Goal: Task Accomplishment & Management: Complete application form

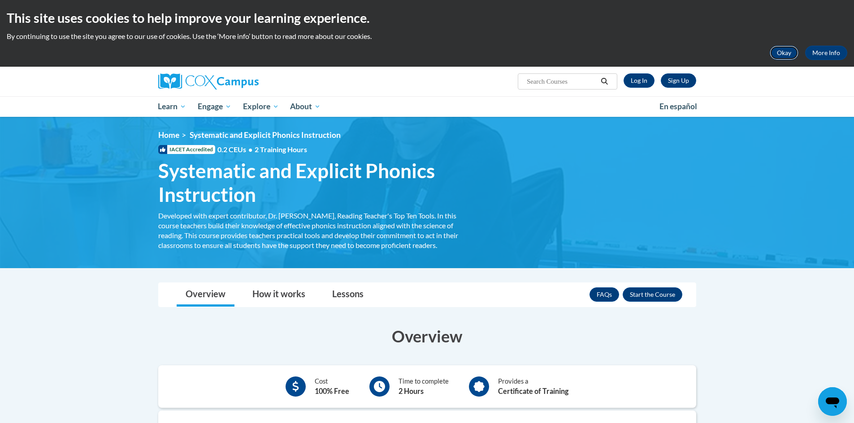
click at [790, 51] on button "Okay" at bounding box center [783, 53] width 29 height 14
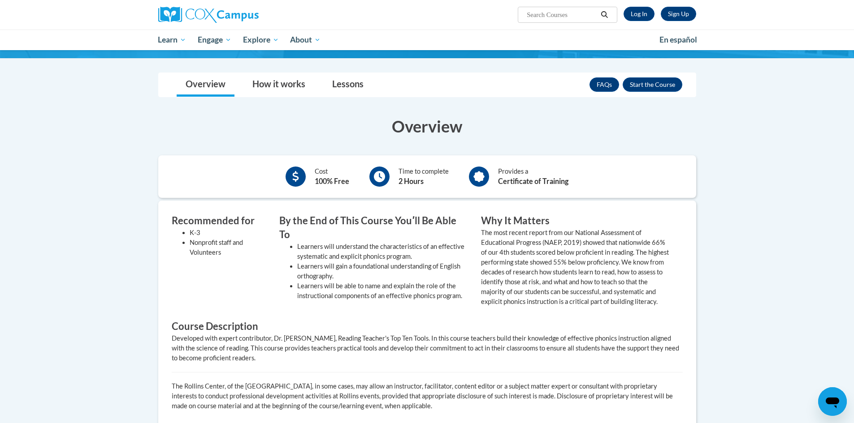
scroll to position [134, 0]
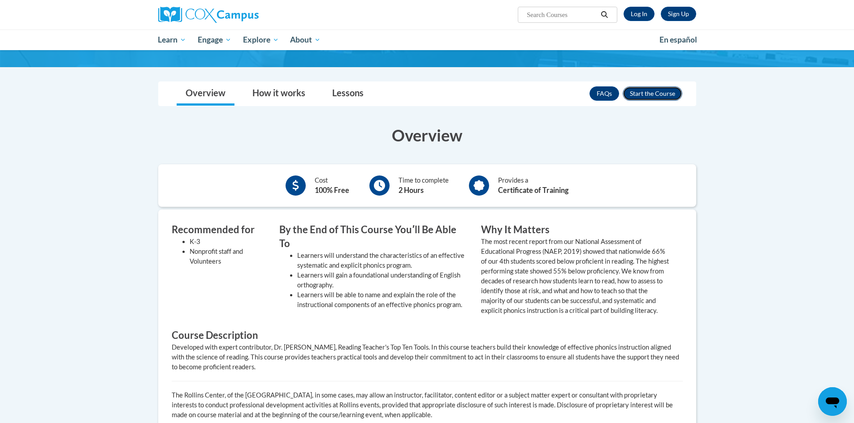
click at [656, 90] on button "Enroll" at bounding box center [652, 93] width 60 height 14
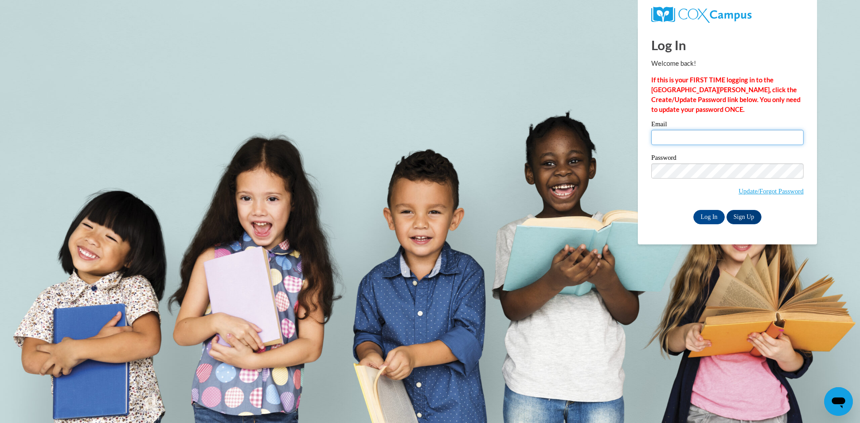
click at [677, 143] on input "Email" at bounding box center [727, 137] width 152 height 15
type input "[EMAIL_ADDRESS][DOMAIN_NAME]"
click at [694, 210] on input "Log In" at bounding box center [709, 217] width 31 height 14
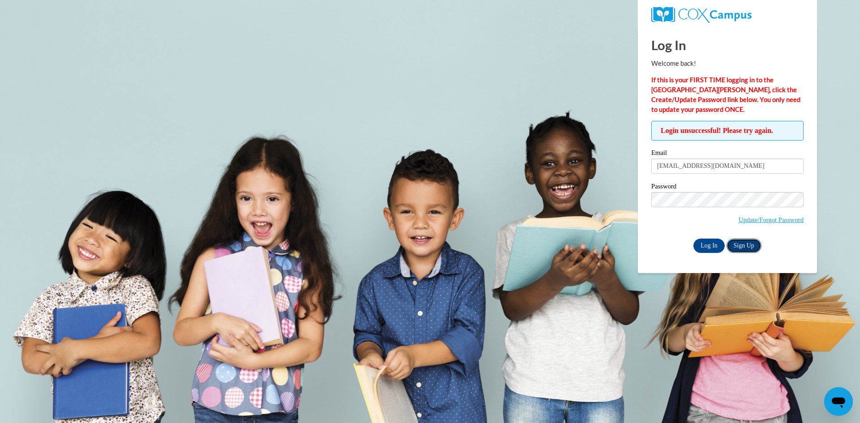
click at [740, 250] on link "Sign Up" at bounding box center [744, 246] width 35 height 14
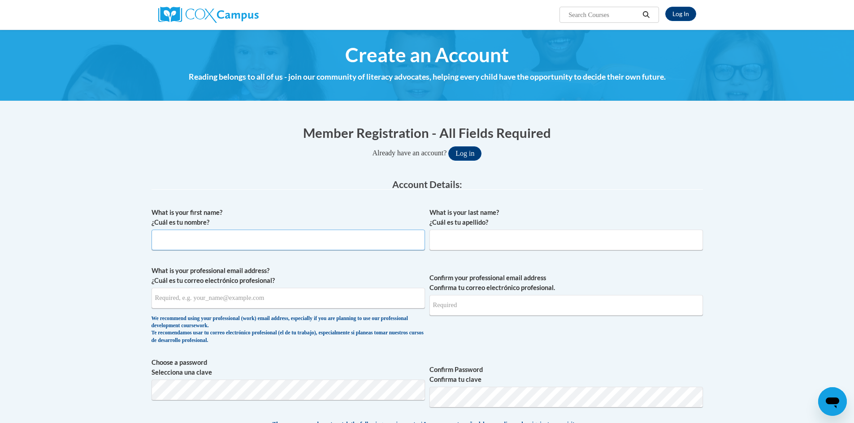
click at [215, 238] on input "What is your first name? ¿Cuál es tu nombre?" at bounding box center [287, 240] width 273 height 21
type input "[PERSON_NAME]"
type input "[EMAIL_ADDRESS][DOMAIN_NAME]"
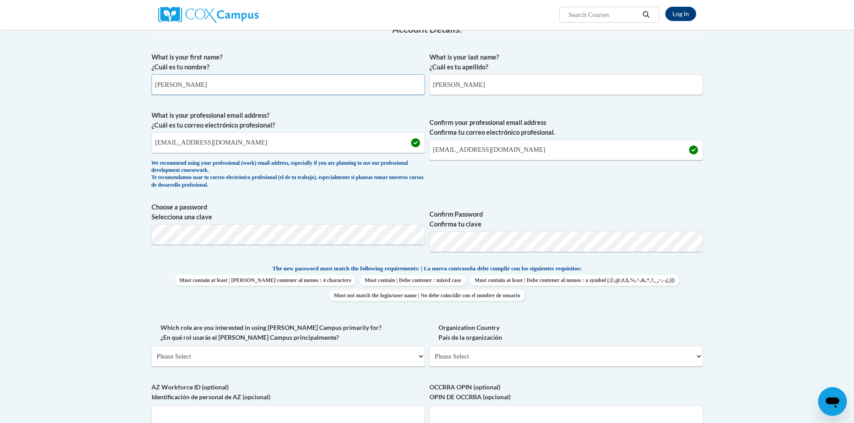
scroll to position [179, 0]
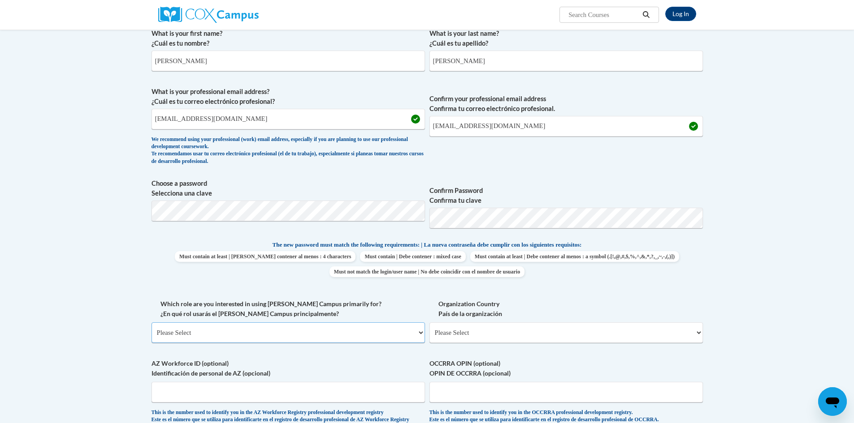
drag, startPoint x: 216, startPoint y: 328, endPoint x: 217, endPoint y: 333, distance: 5.9
click at [217, 333] on select "Please Select College/University | Colegio/Universidad Community/Nonprofit Part…" at bounding box center [287, 333] width 273 height 21
select select "5a18ea06-2b54-4451-96f2-d152daf9eac5"
click at [151, 323] on select "Please Select College/University | Colegio/Universidad Community/Nonprofit Part…" at bounding box center [287, 333] width 273 height 21
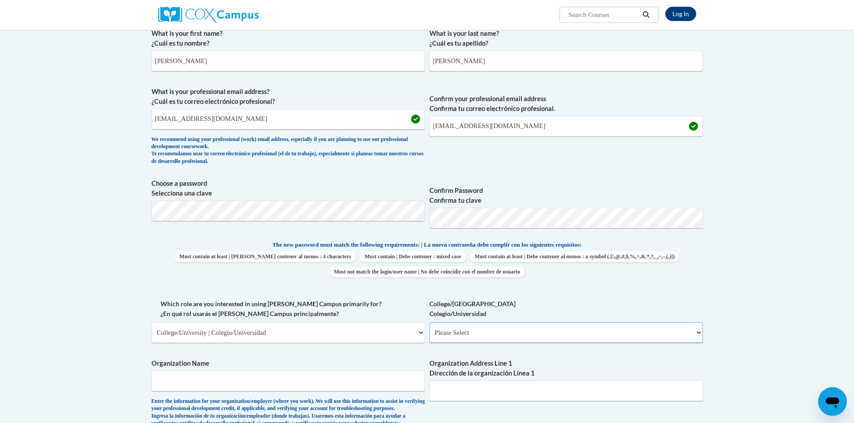
click at [457, 334] on select "Please Select College/University Staff | Empleado universitario College/Univers…" at bounding box center [565, 333] width 273 height 21
select select "99b32b07-cffc-426c-8bf6-0cd77760d84b"
click at [429, 323] on select "Please Select College/University Staff | Empleado universitario College/Univers…" at bounding box center [565, 333] width 273 height 21
click at [336, 338] on select "Please Select College/University | Colegio/Universidad Community/Nonprofit Part…" at bounding box center [287, 333] width 273 height 21
select select "fbf2d438-af2f-41f8-98f1-81c410e29de3"
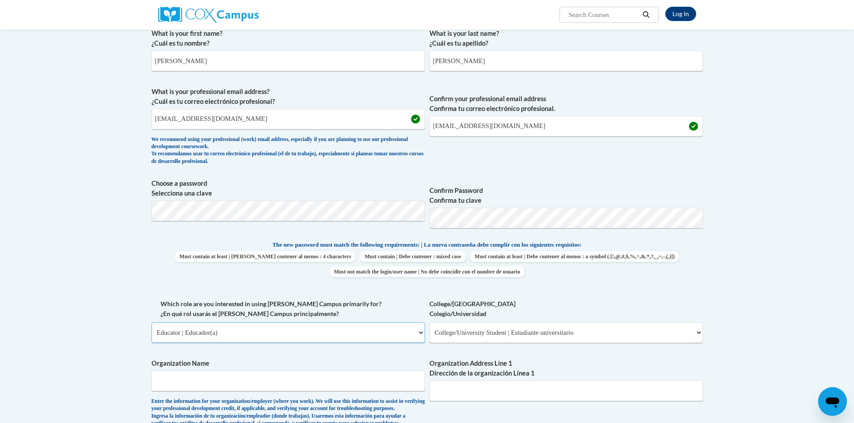
click at [151, 323] on select "Please Select College/University | Colegio/Universidad Community/Nonprofit Part…" at bounding box center [287, 333] width 273 height 21
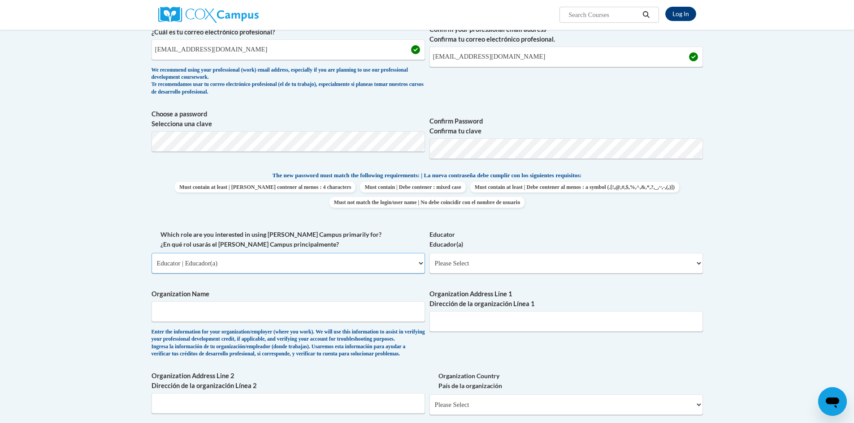
scroll to position [269, 0]
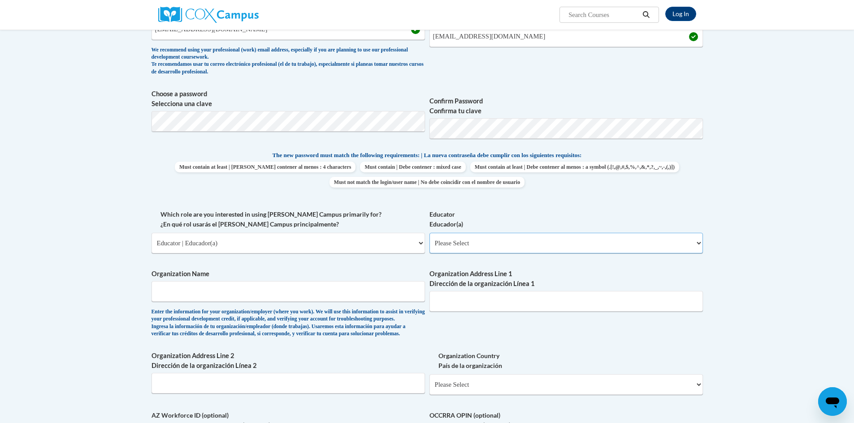
click at [498, 249] on select "Please Select Early Learning/Daycare Teacher/Family Home Care Provider | Maestr…" at bounding box center [565, 243] width 273 height 21
click at [473, 254] on select "Please Select Early Learning/Daycare Teacher/Family Home Care Provider | Maestr…" at bounding box center [565, 243] width 273 height 21
select select "11a86997-7122-4e2e-80c7-11975180ece4"
click at [429, 233] on select "Please Select Early Learning/Daycare Teacher/Family Home Care Provider | Maestr…" at bounding box center [565, 243] width 273 height 21
click at [276, 289] on input "Organization Name" at bounding box center [287, 291] width 273 height 21
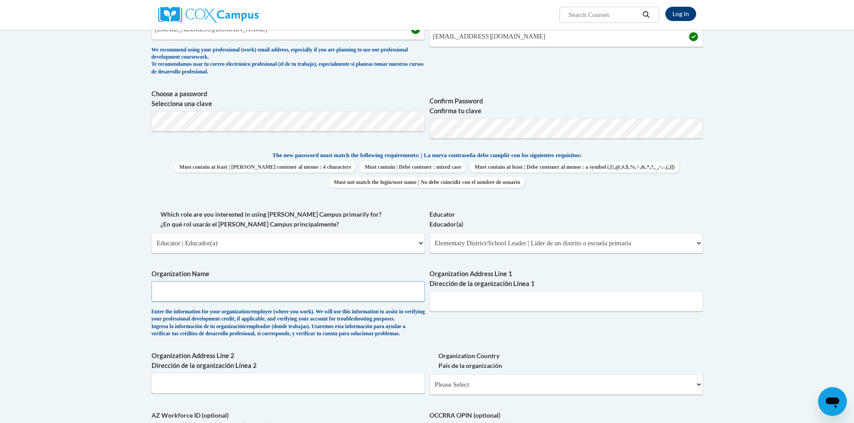
type input "Wake Tech Community College"
click at [469, 308] on input "Organization Address Line 1 Dirección de la organización Línea 1" at bounding box center [565, 301] width 273 height 21
click at [463, 306] on input "Organization Address Line 1 Dirección de la organización Línea 1" at bounding box center [565, 301] width 273 height 21
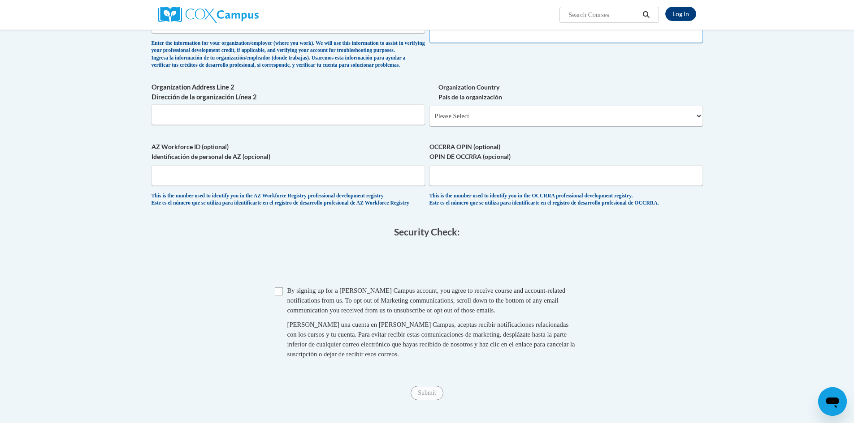
scroll to position [493, 0]
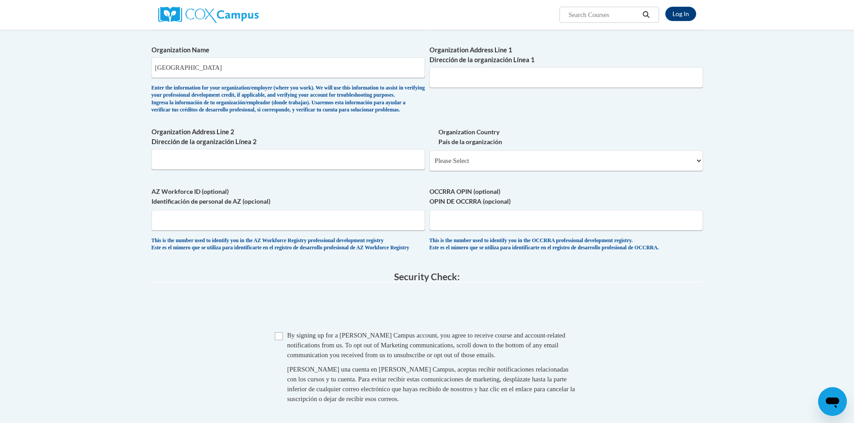
click at [273, 358] on div "Checkbox By signing up for a Cox Campus account, you agree to receive course an…" at bounding box center [426, 372] width 551 height 82
click at [278, 341] on input "Checkbox" at bounding box center [279, 336] width 8 height 8
checkbox input "true"
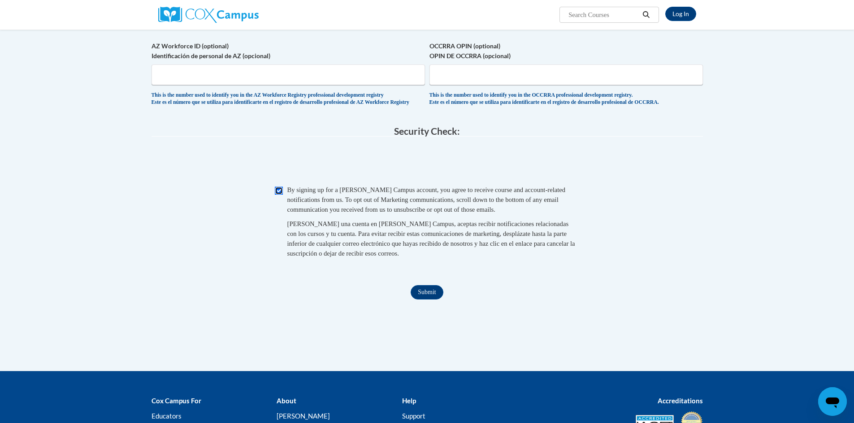
scroll to position [672, 0]
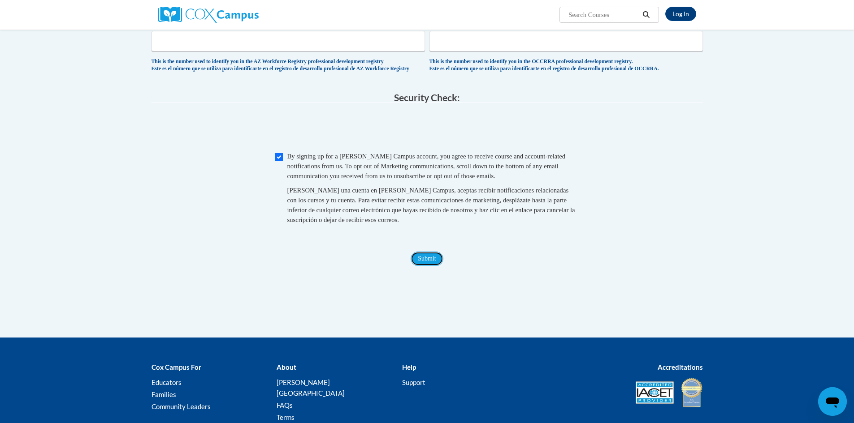
drag, startPoint x: 417, startPoint y: 281, endPoint x: 420, endPoint y: 286, distance: 5.2
click at [420, 266] on input "Submit" at bounding box center [426, 259] width 32 height 14
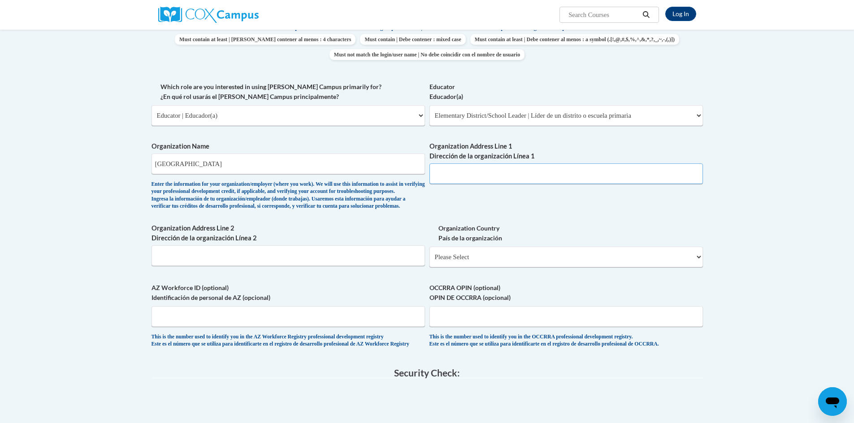
scroll to position [381, 0]
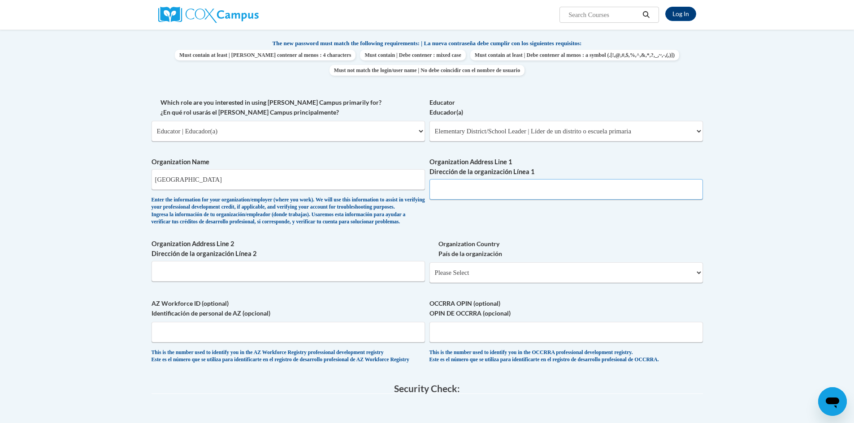
click at [469, 188] on input "Organization Address Line 1 Dirección de la organización Línea 1" at bounding box center [565, 189] width 273 height 21
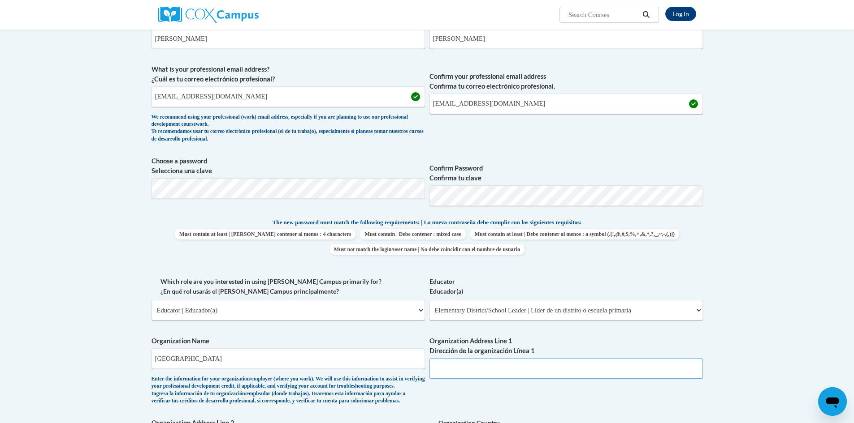
scroll to position [0, 0]
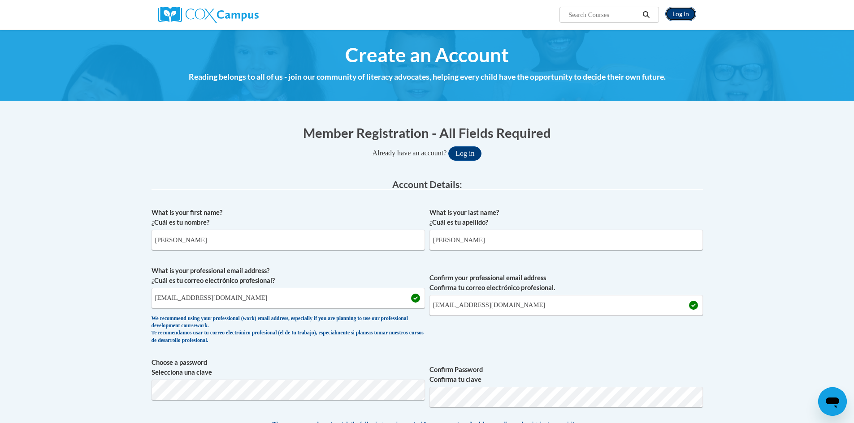
click at [691, 16] on link "Log In" at bounding box center [680, 14] width 31 height 14
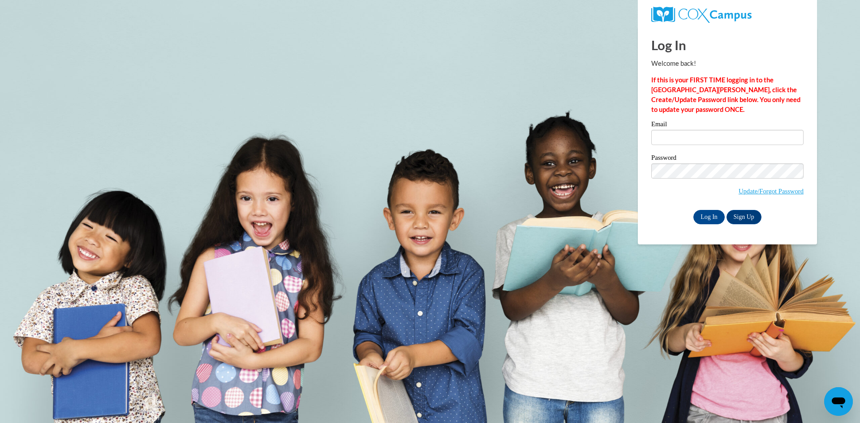
type input "[EMAIL_ADDRESS][DOMAIN_NAME]"
click at [694, 210] on input "Log In" at bounding box center [709, 217] width 31 height 14
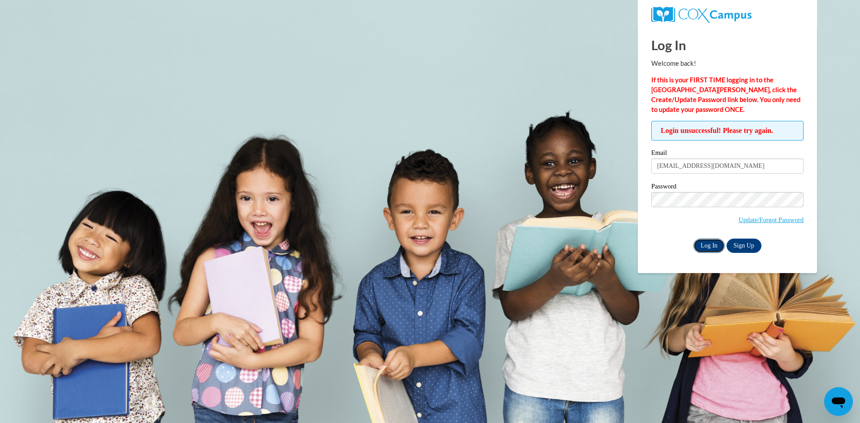
click at [714, 244] on input "Log In" at bounding box center [709, 246] width 31 height 14
click at [761, 218] on link "Update/Forgot Password" at bounding box center [771, 219] width 65 height 7
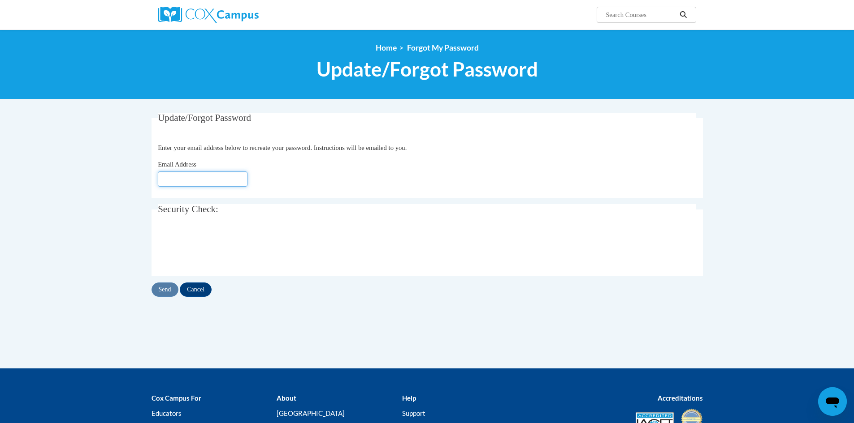
click at [213, 177] on input "Email Address" at bounding box center [203, 179] width 90 height 15
type input "rramirezcrayton@mywaketech.edu"
click at [168, 286] on input "Send" at bounding box center [164, 290] width 27 height 14
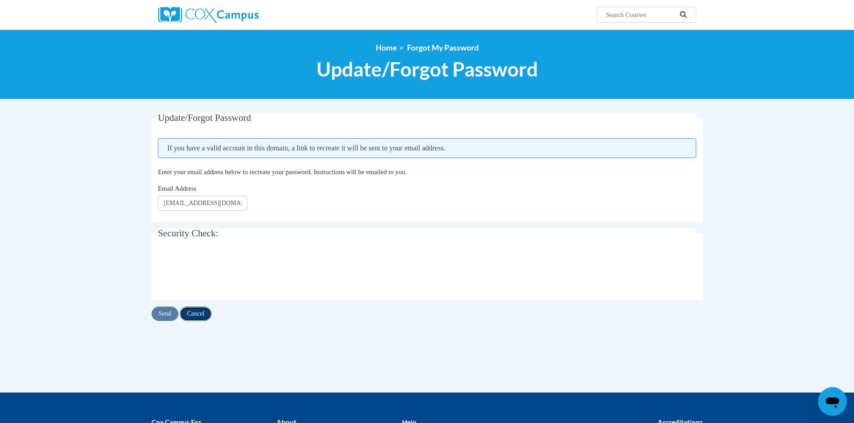
click at [202, 317] on input "Cancel" at bounding box center [196, 314] width 32 height 14
click at [200, 313] on input "Cancel" at bounding box center [196, 314] width 32 height 14
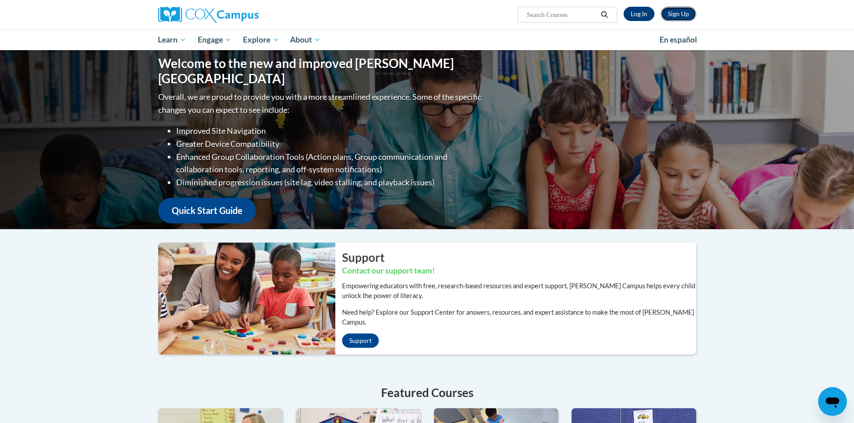
click at [672, 13] on link "Sign Up" at bounding box center [677, 14] width 35 height 14
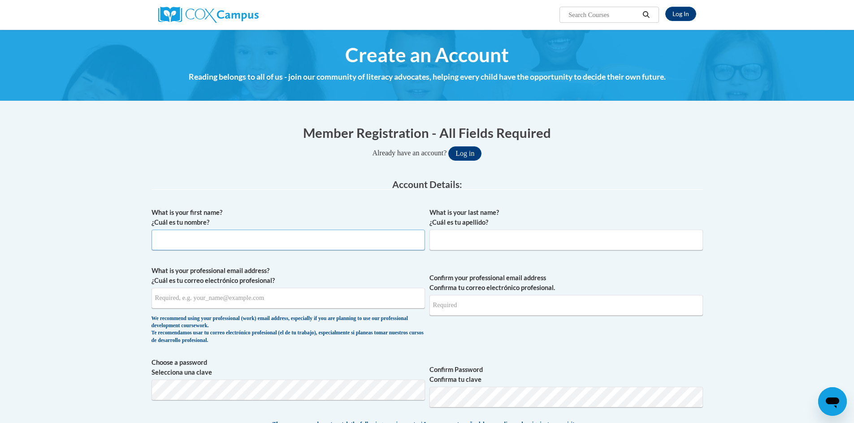
click at [297, 247] on input "What is your first name? ¿Cuál es tu nombre?" at bounding box center [287, 240] width 273 height 21
type input "Raquel"
type input "Crayton"
type input "[EMAIL_ADDRESS][DOMAIN_NAME]"
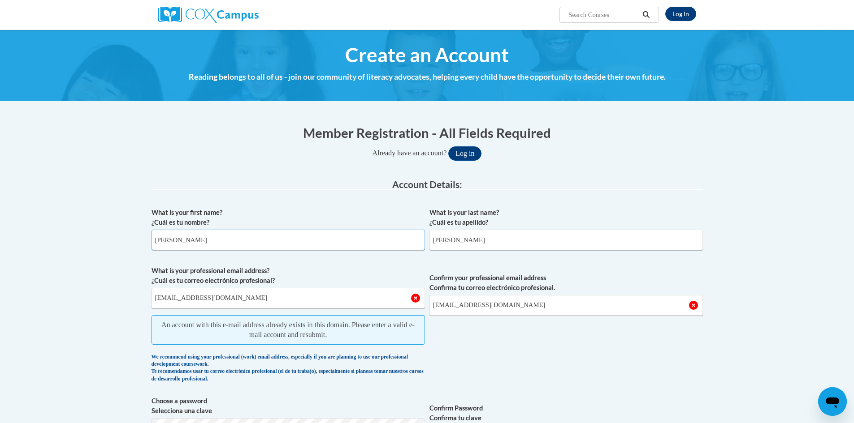
scroll to position [45, 0]
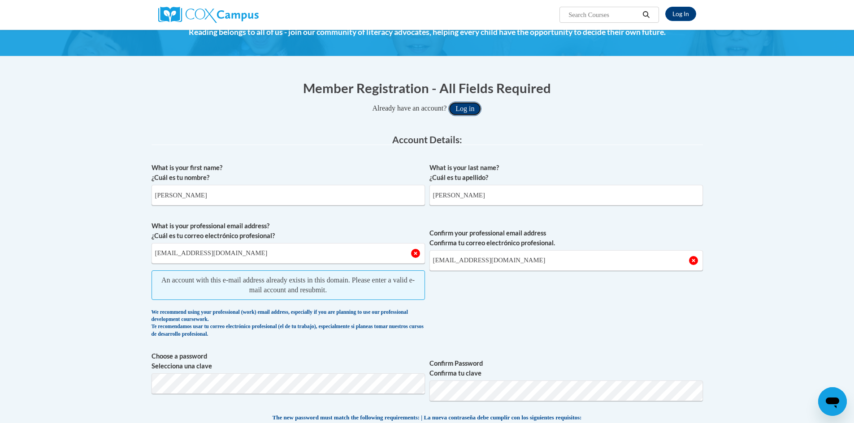
click at [466, 106] on button "Log in" at bounding box center [464, 109] width 33 height 14
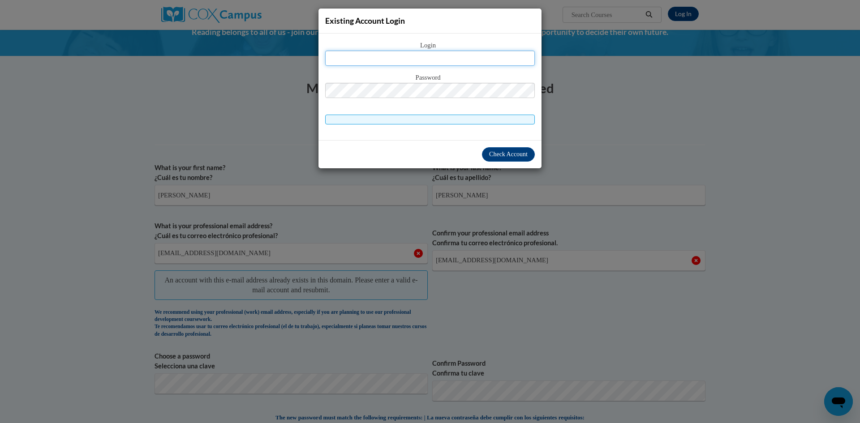
click at [407, 62] on input "text" at bounding box center [430, 58] width 210 height 15
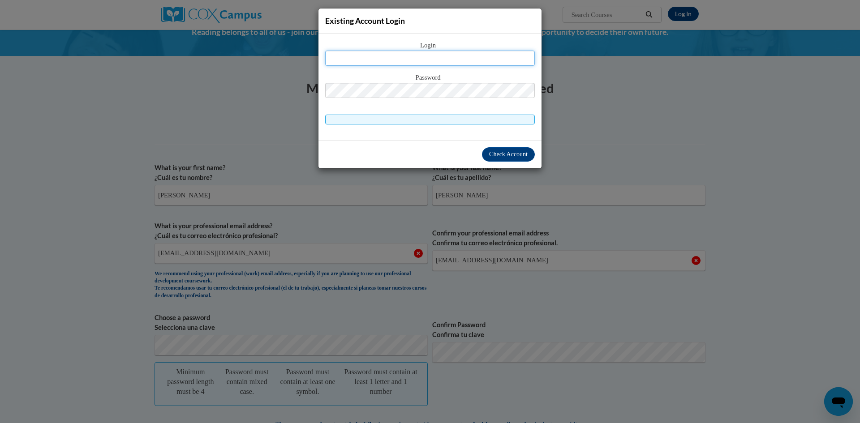
type input "rramirezcrayton@mywaketech.edu"
click at [452, 102] on button "Log in" at bounding box center [468, 109] width 33 height 14
click at [486, 153] on button "Check Account" at bounding box center [508, 154] width 53 height 14
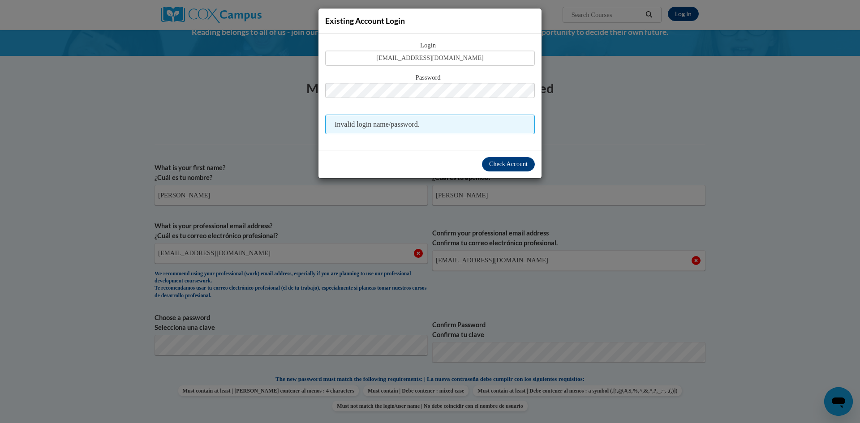
click at [289, 96] on div "Existing Account Login Login rramirezcrayton@mywaketech.edu Password Invalid lo…" at bounding box center [430, 211] width 860 height 423
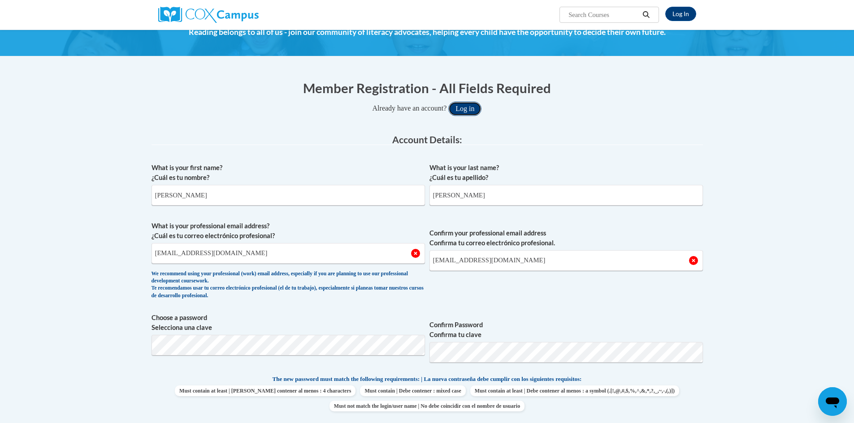
click at [470, 114] on button "Log in" at bounding box center [464, 109] width 33 height 14
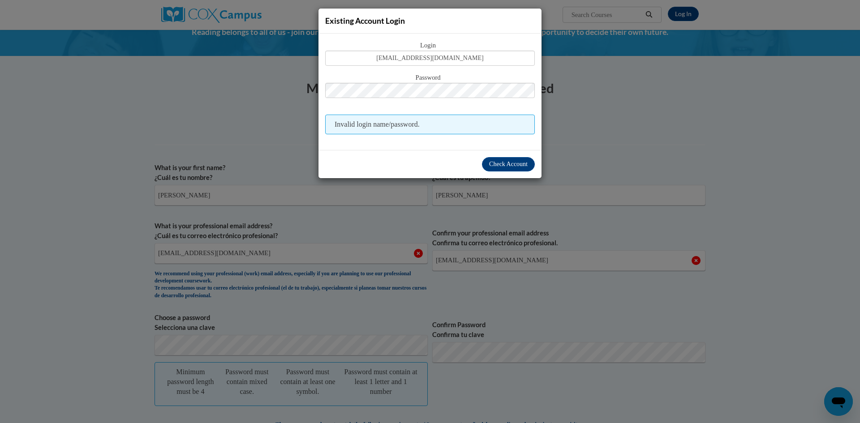
drag, startPoint x: 544, startPoint y: 98, endPoint x: 564, endPoint y: 101, distance: 20.4
click at [546, 98] on div "Existing Account Login Login rramirezcrayton@mywaketech.edu Password Invalid lo…" at bounding box center [430, 211] width 860 height 423
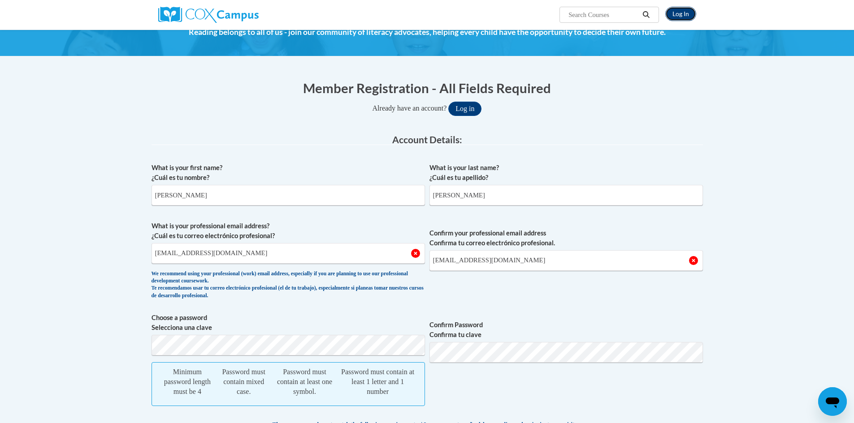
click at [680, 17] on link "Log In" at bounding box center [680, 14] width 31 height 14
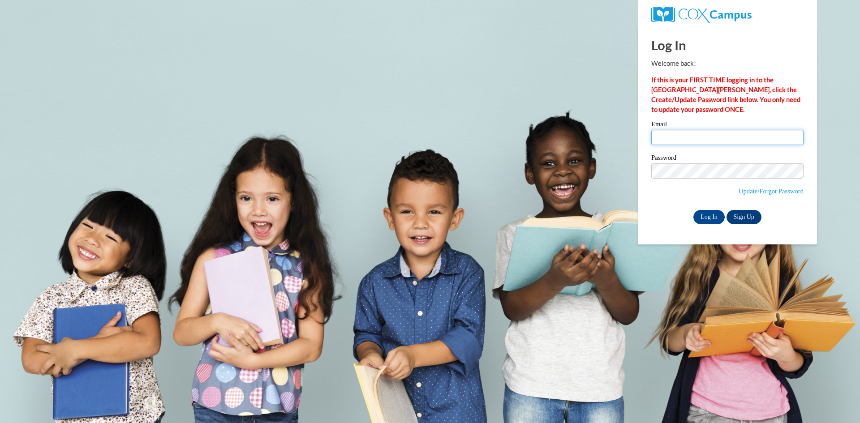
drag, startPoint x: 695, startPoint y: 134, endPoint x: 703, endPoint y: 134, distance: 7.6
click at [700, 134] on input "Email" at bounding box center [727, 137] width 152 height 15
type input "[EMAIL_ADDRESS][DOMAIN_NAME]"
click at [754, 193] on link "Update/Forgot Password" at bounding box center [771, 191] width 65 height 7
click at [536, 120] on body "Log In Welcome back! If this is your FIRST TIME logging in to the [GEOGRAPHIC_D…" at bounding box center [430, 211] width 860 height 423
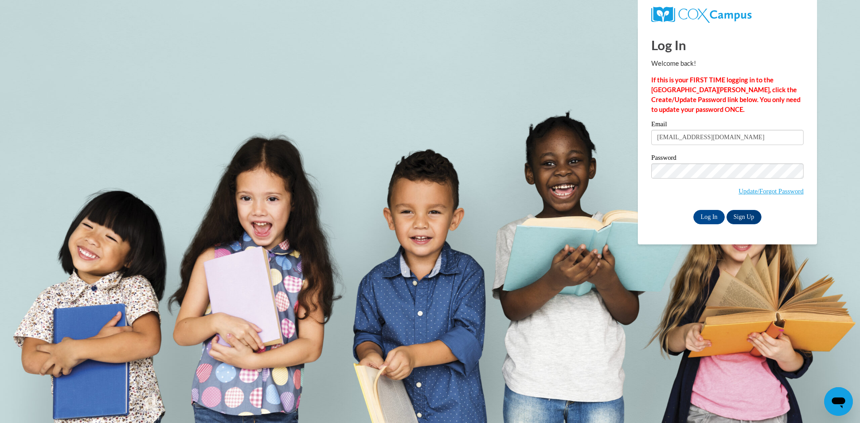
drag, startPoint x: 533, startPoint y: 65, endPoint x: 538, endPoint y: 59, distance: 7.3
click at [534, 65] on body "Log In Welcome back! If this is your FIRST TIME logging in to the [GEOGRAPHIC_D…" at bounding box center [430, 211] width 860 height 423
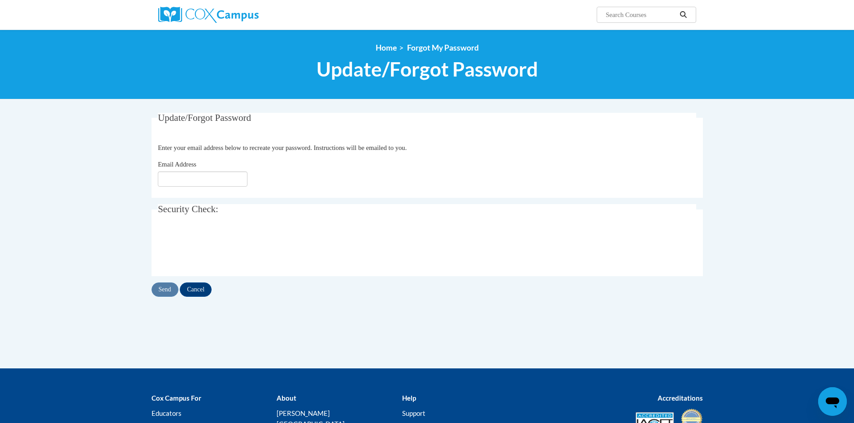
drag, startPoint x: 233, startPoint y: 194, endPoint x: 232, endPoint y: 188, distance: 6.3
click at [233, 192] on fieldset "Update/Forgot Password Please enter your email address Enter your email address…" at bounding box center [426, 155] width 551 height 85
click at [230, 182] on input "Email Address" at bounding box center [203, 179] width 90 height 15
type input "[EMAIL_ADDRESS][DOMAIN_NAME]"
click at [169, 291] on input "Send" at bounding box center [164, 290] width 27 height 14
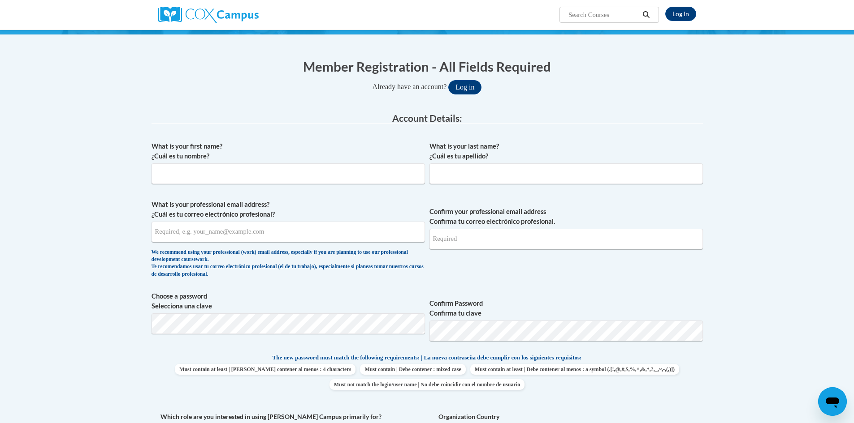
scroll to position [45, 0]
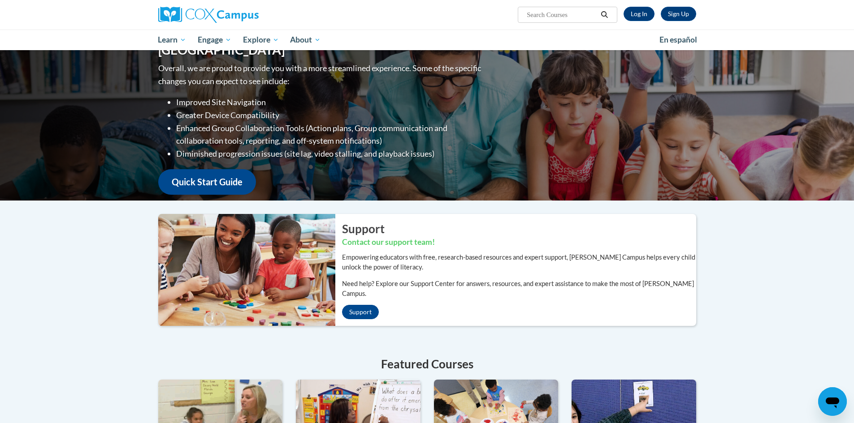
scroll to position [45, 0]
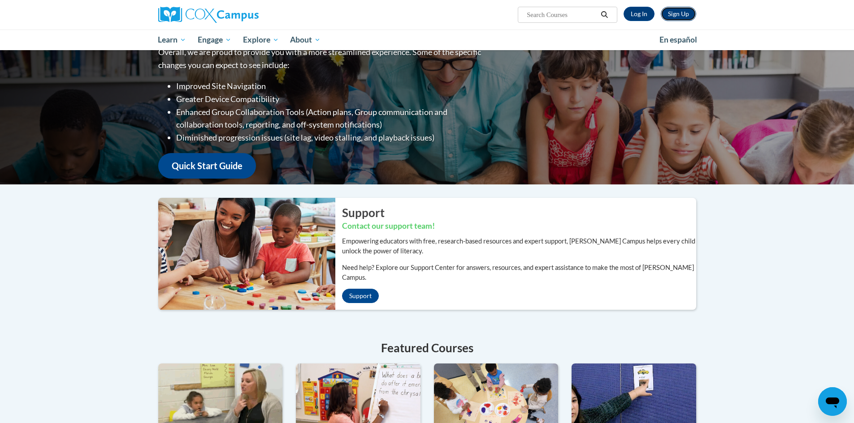
click at [662, 16] on link "Sign Up" at bounding box center [677, 14] width 35 height 14
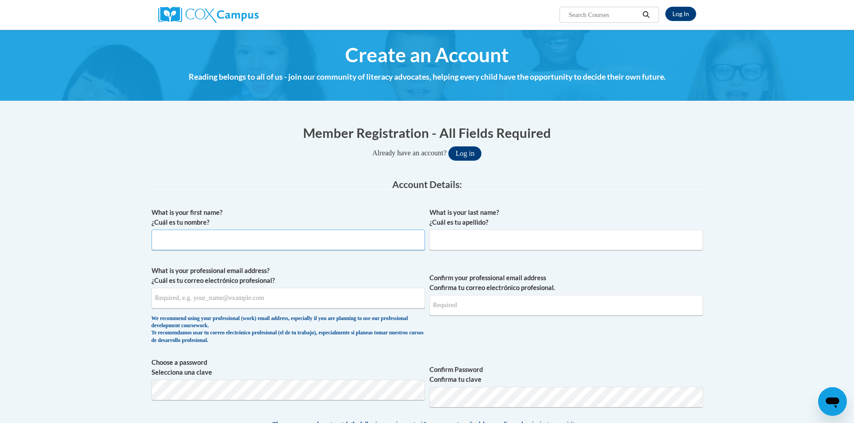
click at [342, 239] on input "What is your first name? ¿Cuál es tu nombre?" at bounding box center [287, 240] width 273 height 21
type input "[PERSON_NAME]"
type input "[EMAIL_ADDRESS][DOMAIN_NAME]"
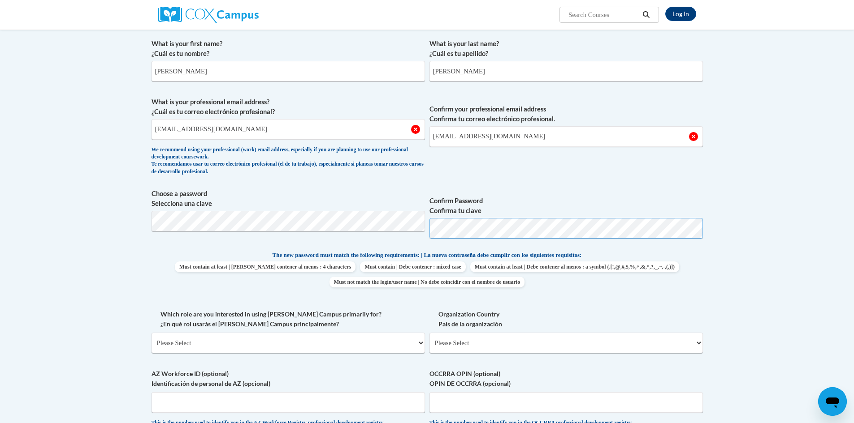
scroll to position [179, 0]
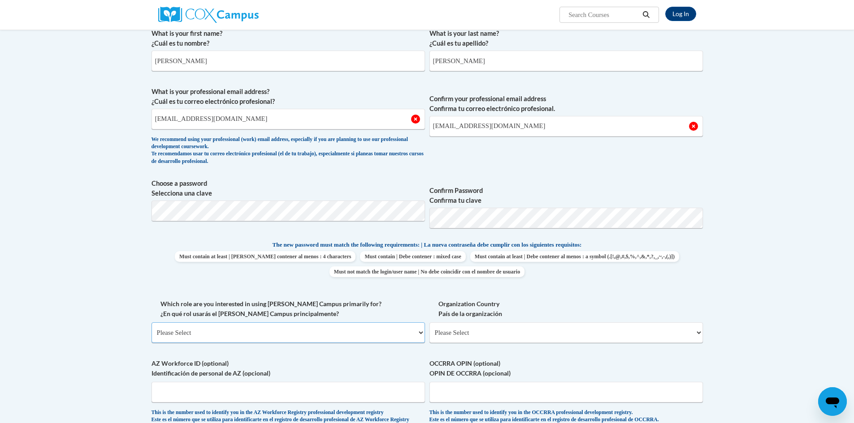
click at [324, 327] on select "Please Select College/University | Colegio/Universidad Community/Nonprofit Part…" at bounding box center [287, 333] width 273 height 21
select select "5a18ea06-2b54-4451-96f2-d152daf9eac5"
click at [151, 323] on select "Please Select College/University | Colegio/Universidad Community/Nonprofit Part…" at bounding box center [287, 333] width 273 height 21
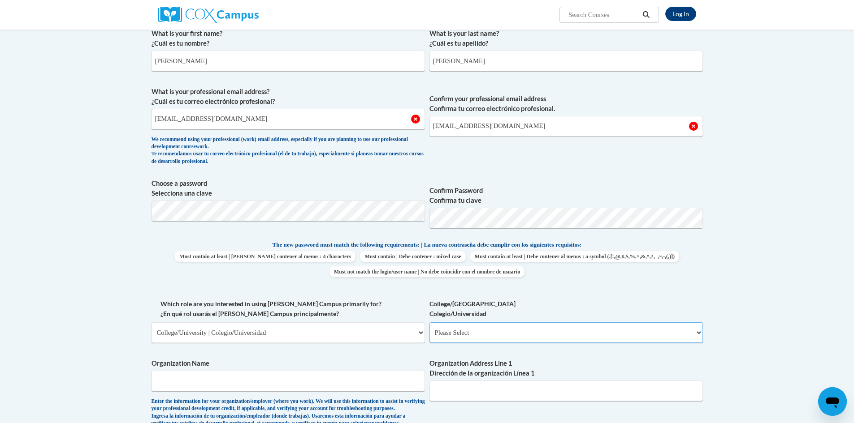
click at [480, 332] on select "Please Select College/University Staff | Empleado universitario College/Univers…" at bounding box center [565, 333] width 273 height 21
select select "99b32b07-cffc-426c-8bf6-0cd77760d84b"
click at [429, 323] on select "Please Select College/University Staff | Empleado universitario College/Univers…" at bounding box center [565, 333] width 273 height 21
click at [405, 378] on input "Organization Name" at bounding box center [287, 381] width 273 height 21
click at [282, 376] on input "Organization Name" at bounding box center [287, 381] width 273 height 21
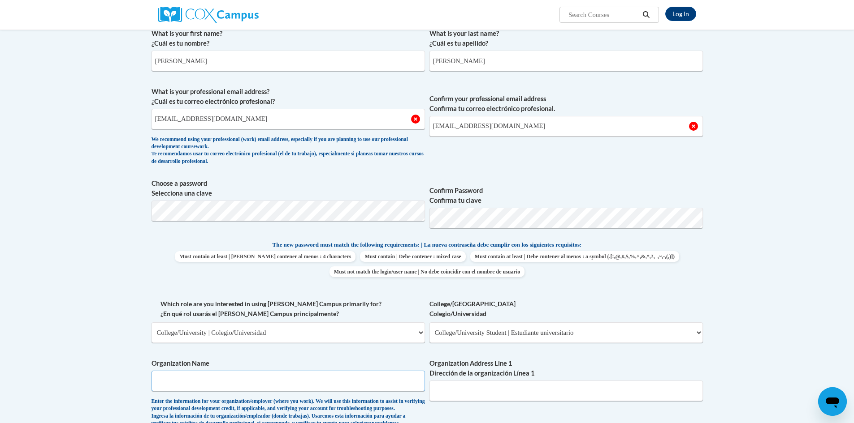
click at [272, 379] on input "Organization Name" at bounding box center [287, 381] width 273 height 21
drag, startPoint x: 270, startPoint y: 383, endPoint x: 266, endPoint y: 388, distance: 7.1
drag, startPoint x: 266, startPoint y: 388, endPoint x: 232, endPoint y: 379, distance: 35.2
click at [232, 379] on input "Organization Name" at bounding box center [287, 381] width 273 height 21
drag, startPoint x: 211, startPoint y: 387, endPoint x: 496, endPoint y: 393, distance: 284.1
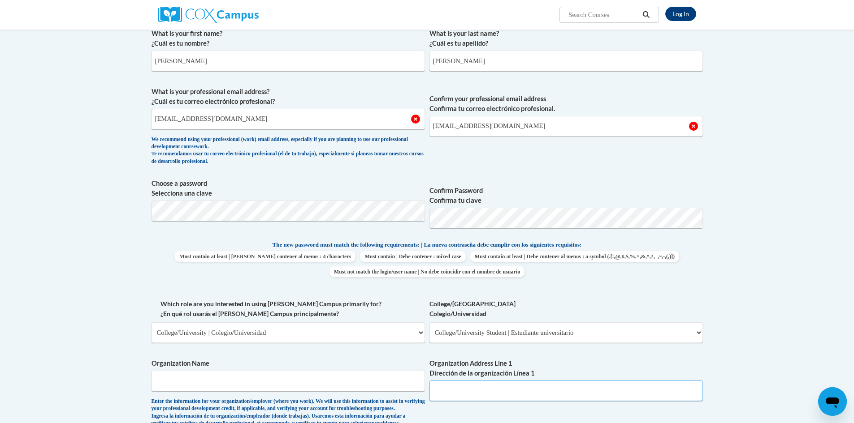
click at [497, 392] on input "Organization Address Line 1 Dirección de la organización Línea 1" at bounding box center [565, 391] width 273 height 21
drag, startPoint x: 367, startPoint y: 362, endPoint x: 361, endPoint y: 370, distance: 9.9
click at [365, 366] on label "Organization Name" at bounding box center [287, 364] width 273 height 10
click at [365, 371] on input "Organization Name" at bounding box center [287, 381] width 273 height 21
drag, startPoint x: 359, startPoint y: 375, endPoint x: 359, endPoint y: 384, distance: 9.0
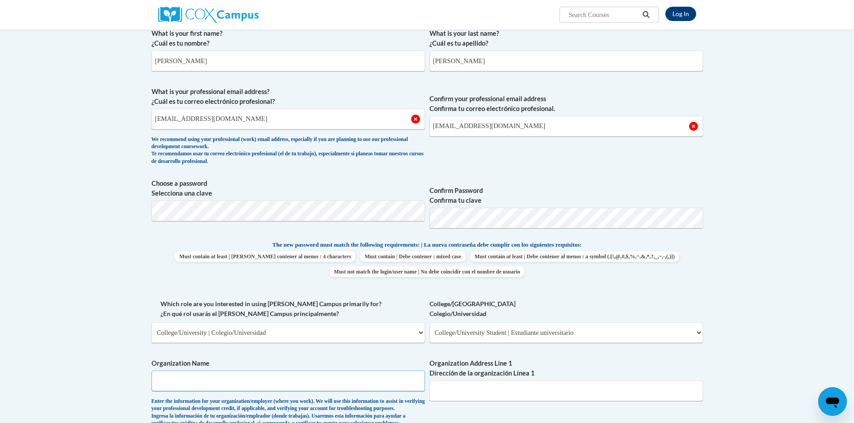
click at [359, 381] on input "Organization Name" at bounding box center [287, 381] width 273 height 21
drag, startPoint x: 359, startPoint y: 387, endPoint x: 275, endPoint y: 379, distance: 84.6
click at [275, 379] on input "Organization Name" at bounding box center [287, 381] width 273 height 21
type input "wake tech"
click at [491, 383] on input "Organization Address Line 1 Dirección de la organización Línea 1" at bounding box center [565, 391] width 273 height 21
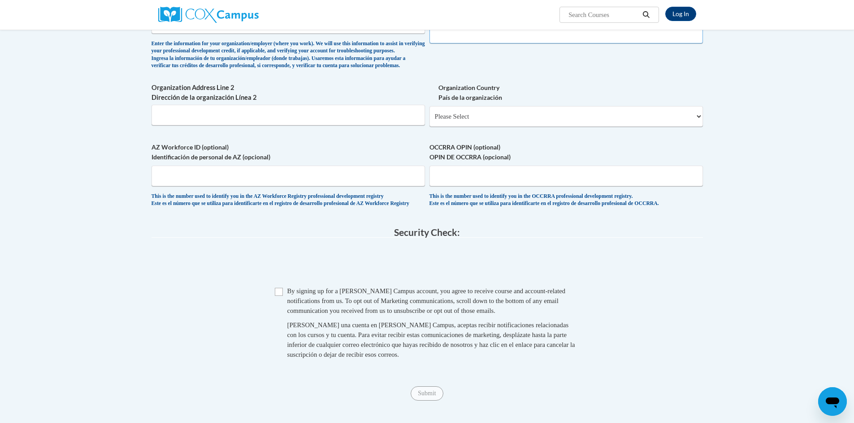
scroll to position [538, 0]
click at [282, 296] on input "Checkbox" at bounding box center [279, 292] width 8 height 8
checkbox input "true"
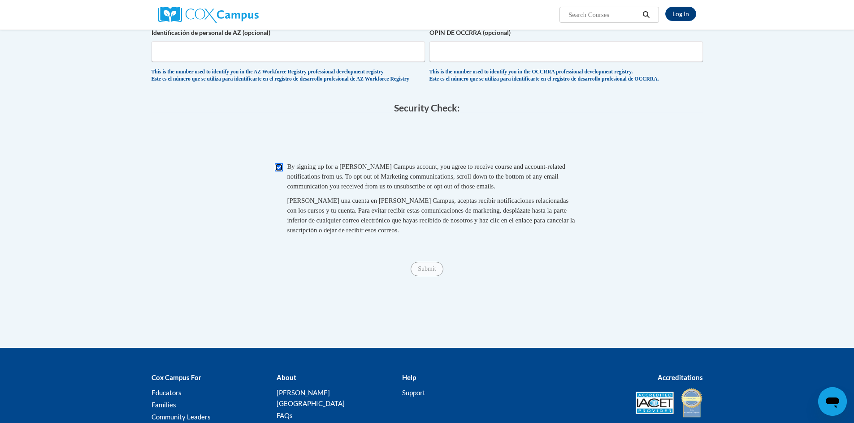
scroll to position [672, 0]
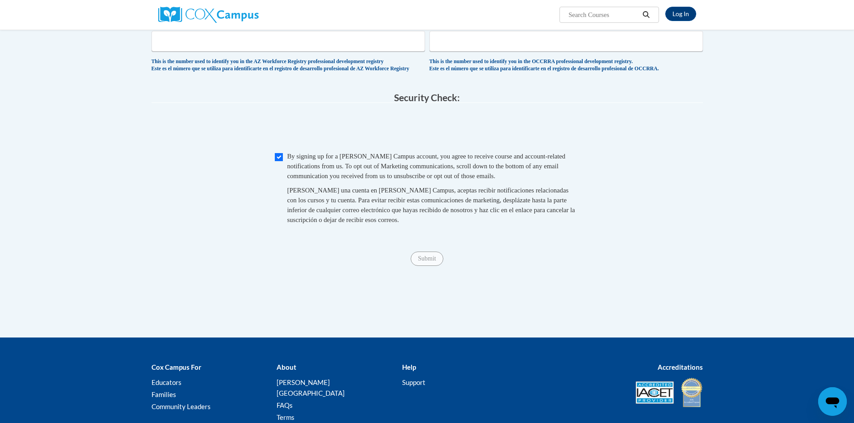
click at [434, 266] on div "Submit Submit" at bounding box center [426, 259] width 551 height 14
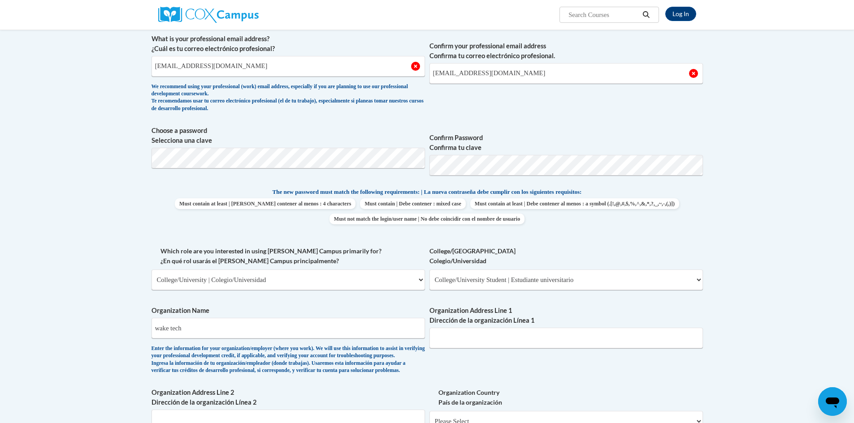
scroll to position [224, 0]
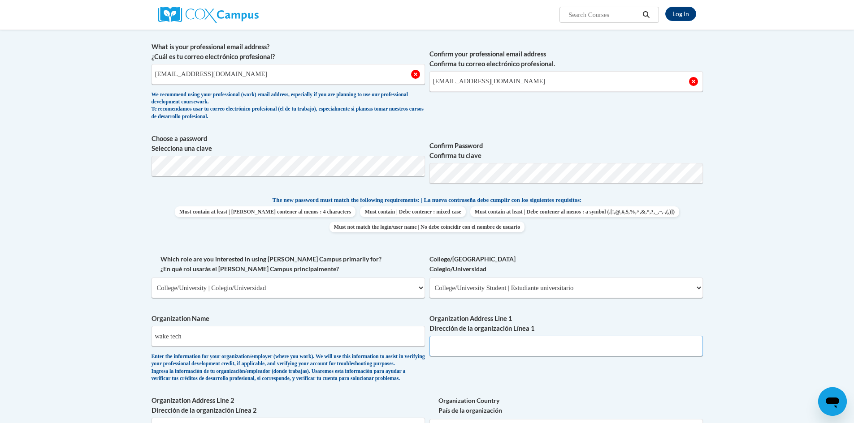
click at [515, 348] on input "Organization Address Line 1 Dirección de la organización Línea 1" at bounding box center [565, 346] width 273 height 21
type input "[STREET_ADDRESS]"
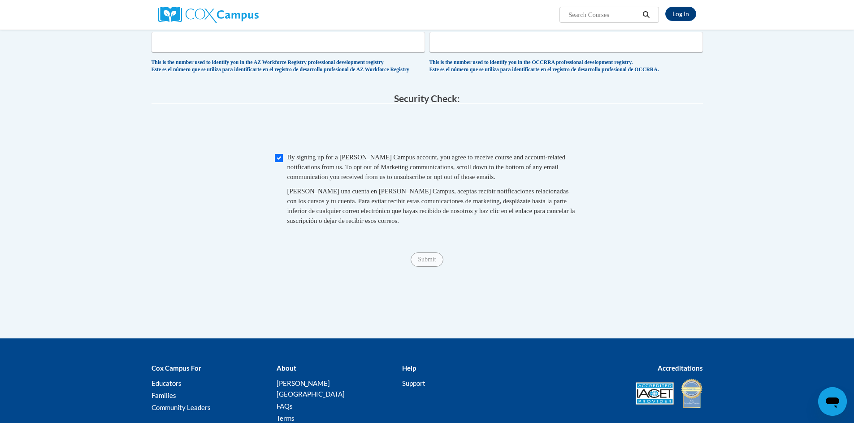
scroll to position [672, 0]
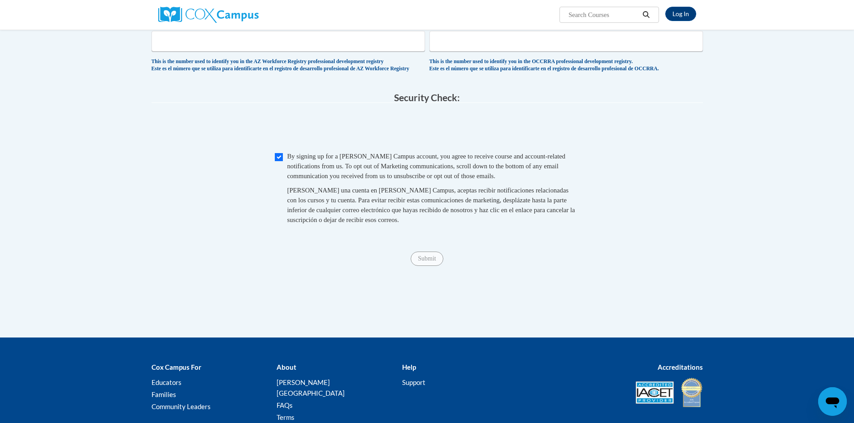
click at [427, 262] on span "Submit" at bounding box center [426, 257] width 32 height 7
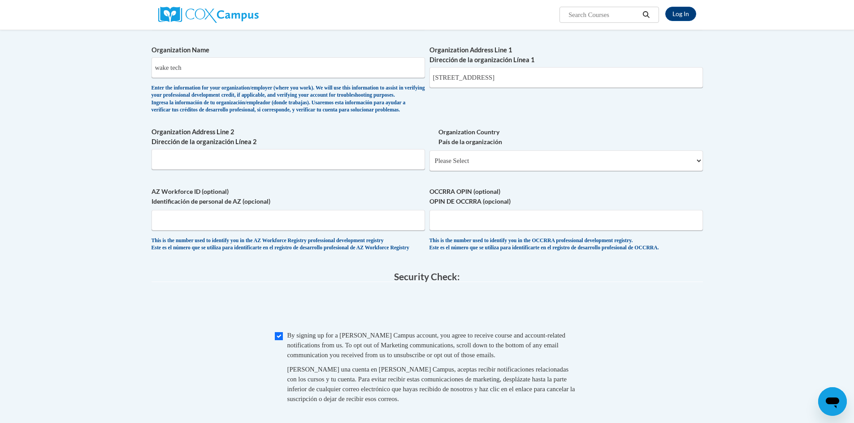
scroll to position [358, 0]
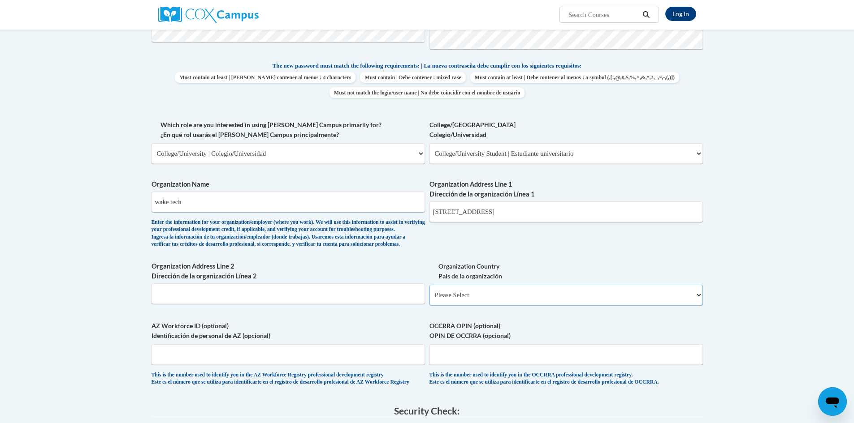
click at [460, 306] on select "Please Select [GEOGRAPHIC_DATA] | [GEOGRAPHIC_DATA] Outside of [GEOGRAPHIC_DATA…" at bounding box center [565, 295] width 273 height 21
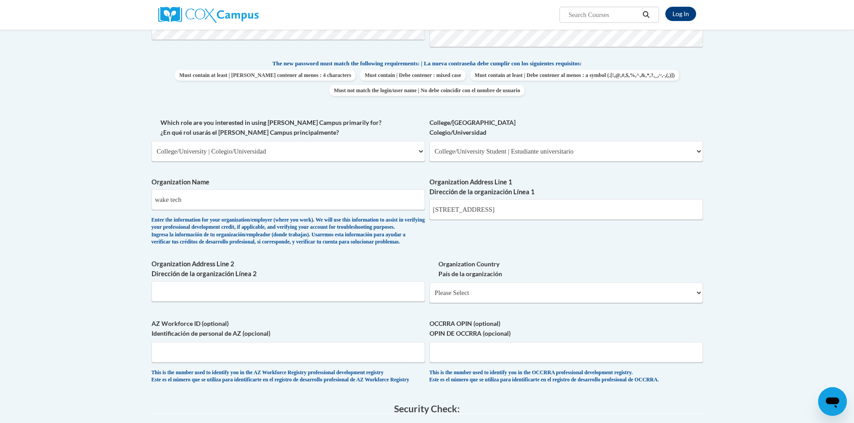
scroll to position [392, 0]
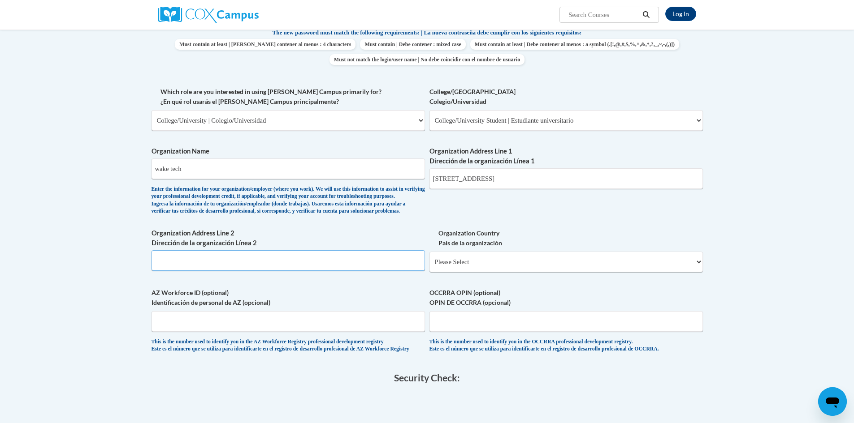
click at [266, 271] on input "Organization Address Line 2 Dirección de la organización Línea 2" at bounding box center [287, 260] width 273 height 21
click at [455, 272] on select "Please Select [GEOGRAPHIC_DATA] | [GEOGRAPHIC_DATA] Outside of [GEOGRAPHIC_DATA…" at bounding box center [565, 262] width 273 height 21
select select "ad49bcad-a171-4b2e-b99c-48b446064914"
click at [429, 267] on select "Please Select [GEOGRAPHIC_DATA] | [GEOGRAPHIC_DATA] Outside of [GEOGRAPHIC_DATA…" at bounding box center [565, 262] width 273 height 21
select select
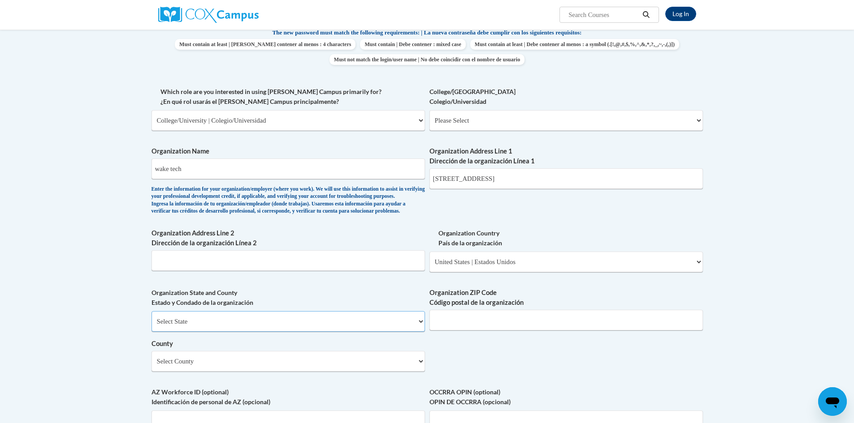
click at [302, 332] on select "Select State [US_STATE] [US_STATE] [US_STATE] [US_STATE] [US_STATE] [US_STATE] …" at bounding box center [287, 321] width 273 height 21
select select "[US_STATE]"
click at [151, 326] on select "Select State [US_STATE] [US_STATE] [US_STATE] [US_STATE] [US_STATE] [US_STATE] …" at bounding box center [287, 321] width 273 height 21
click at [443, 331] on input "Organization ZIP Code Código postal de la organización" at bounding box center [565, 320] width 273 height 21
type input "27603"
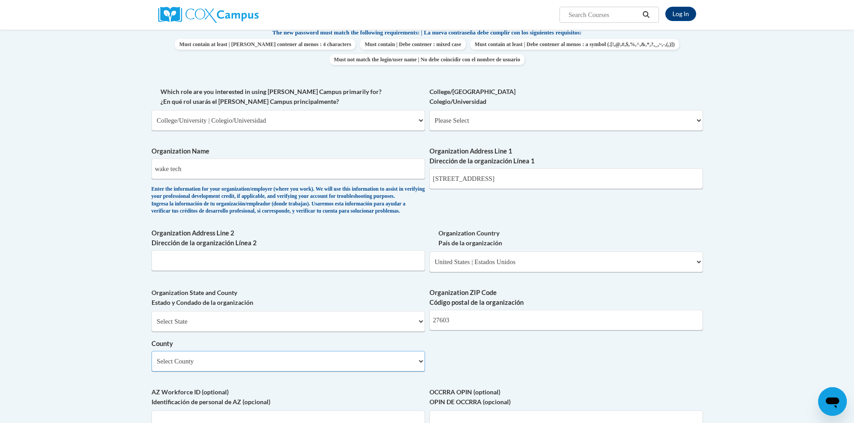
click at [308, 372] on select "Select County Alamance [PERSON_NAME] [PERSON_NAME] [PERSON_NAME] [PERSON_NAME] …" at bounding box center [287, 361] width 273 height 21
select select "Wake"
click at [151, 366] on select "Select County Alamance [PERSON_NAME] [PERSON_NAME] [PERSON_NAME] [PERSON_NAME] …" at bounding box center [287, 361] width 273 height 21
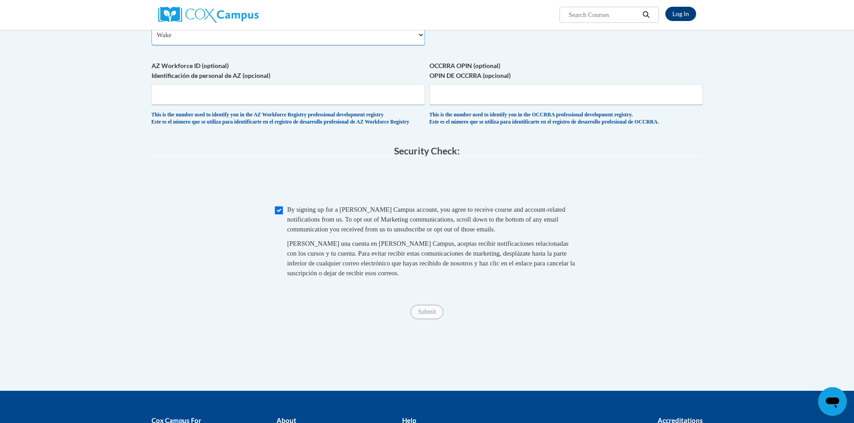
scroll to position [795, 0]
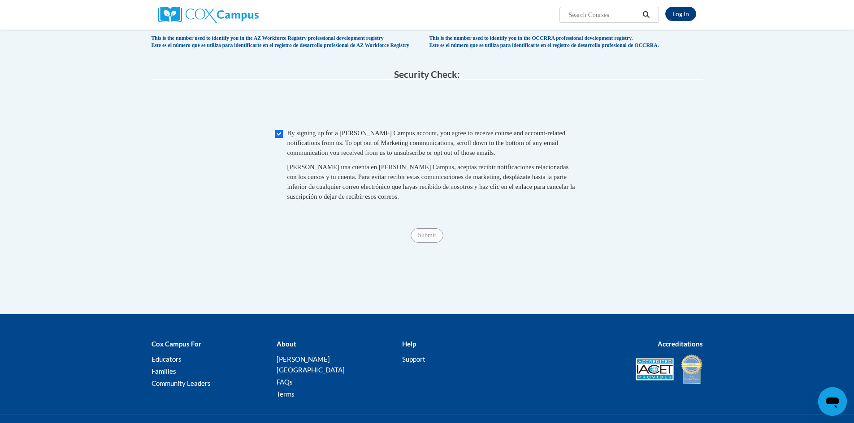
click at [426, 243] on div "Submit Submit" at bounding box center [426, 236] width 551 height 14
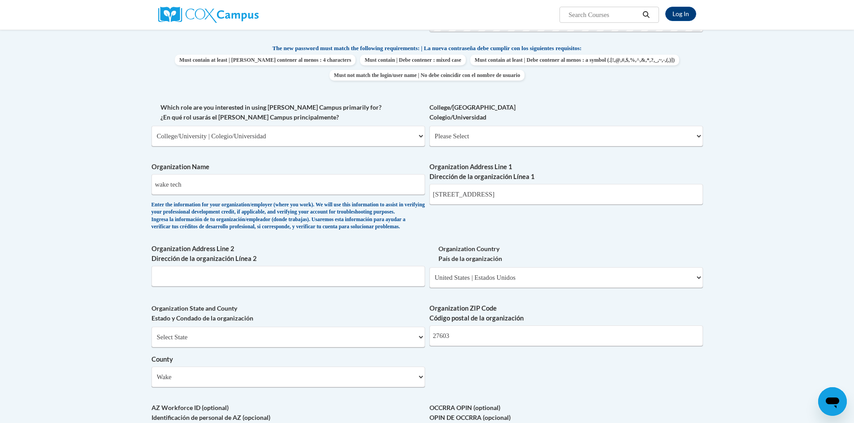
scroll to position [392, 0]
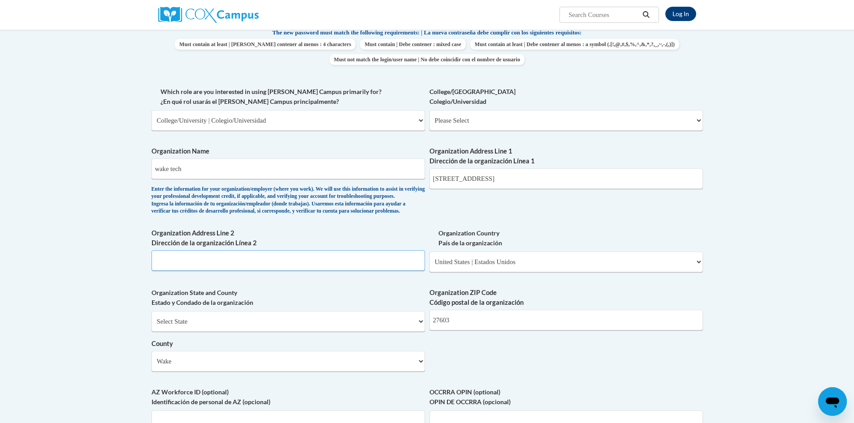
click at [405, 271] on input "Organization Address Line 2 Dirección de la organización Línea 2" at bounding box center [287, 260] width 273 height 21
click at [430, 272] on select "Please Select [GEOGRAPHIC_DATA] | [GEOGRAPHIC_DATA] Outside of [GEOGRAPHIC_DATA…" at bounding box center [565, 262] width 273 height 21
click at [409, 271] on input "Organization Address Line 2 Dirección de la organización Línea 2" at bounding box center [287, 260] width 273 height 21
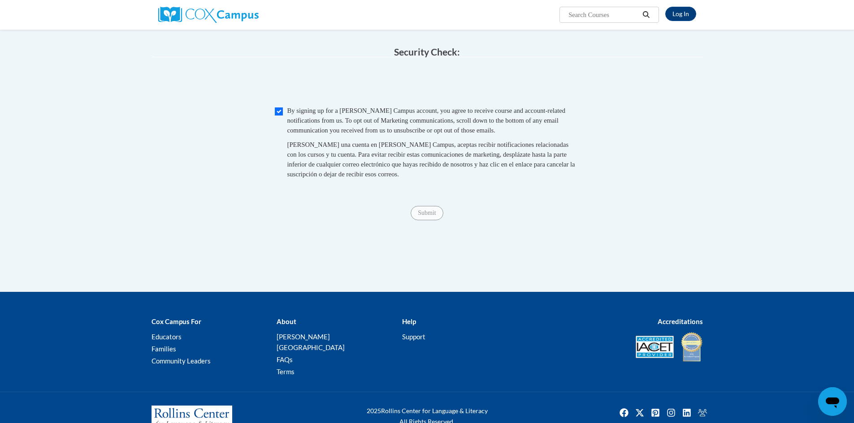
scroll to position [855, 0]
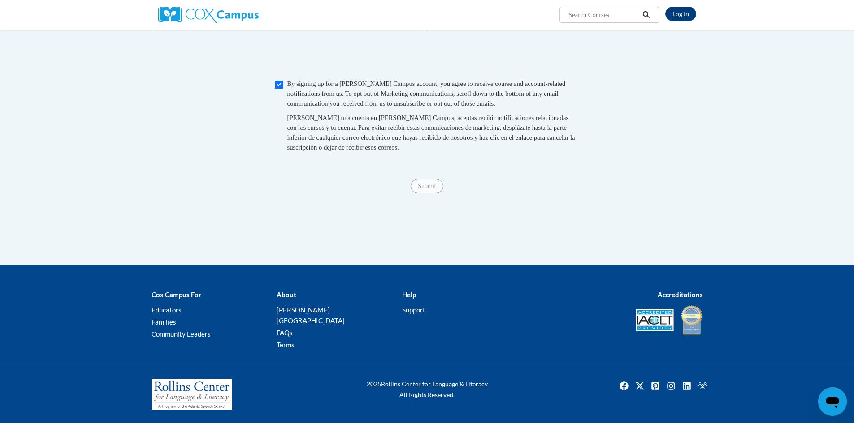
click at [420, 192] on div "Submit Submit" at bounding box center [426, 186] width 551 height 14
drag, startPoint x: 431, startPoint y: 196, endPoint x: 435, endPoint y: 199, distance: 4.8
click at [433, 189] on span "Submit" at bounding box center [426, 185] width 32 height 7
